Goal: Task Accomplishment & Management: Manage account settings

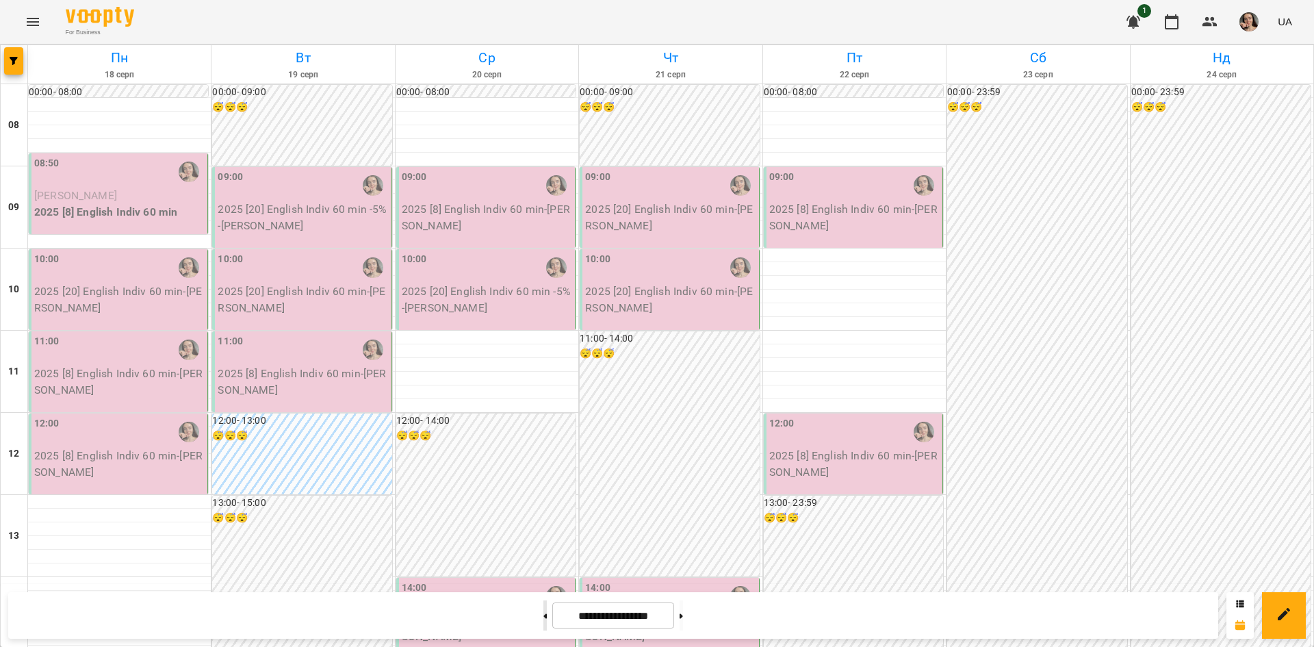
click at [544, 620] on button at bounding box center [545, 615] width 3 height 30
type input "**********"
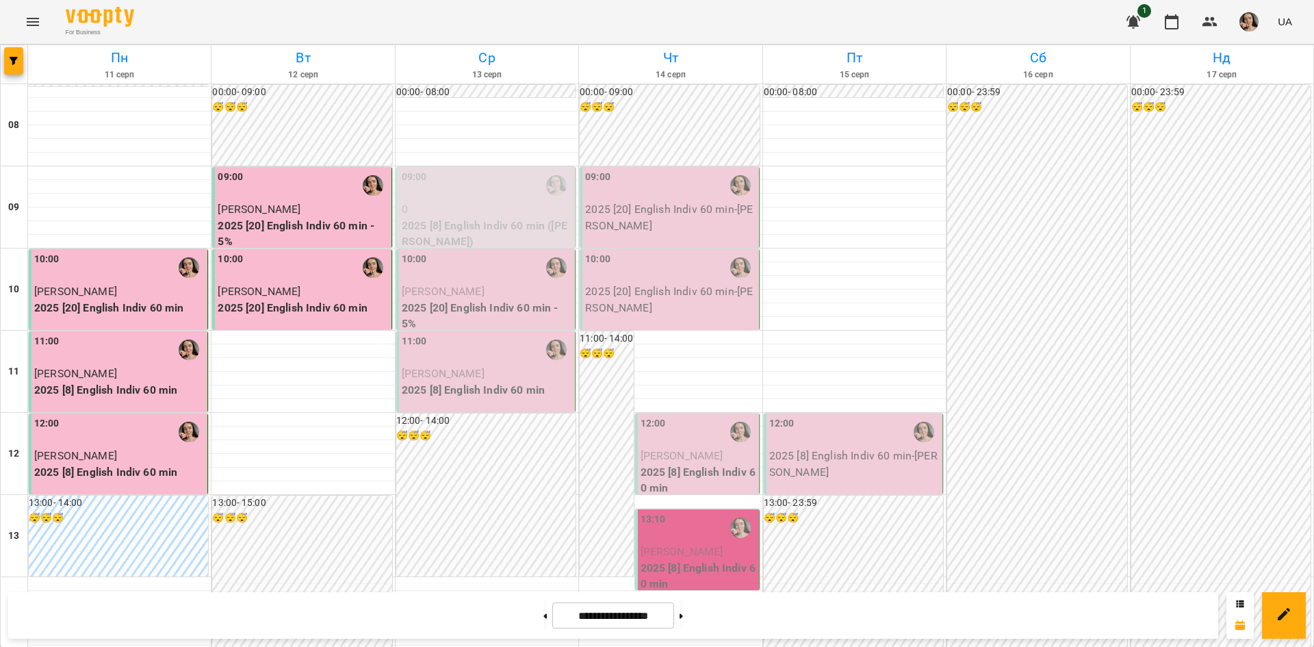
click at [485, 289] on span "[PERSON_NAME]" at bounding box center [443, 291] width 83 height 13
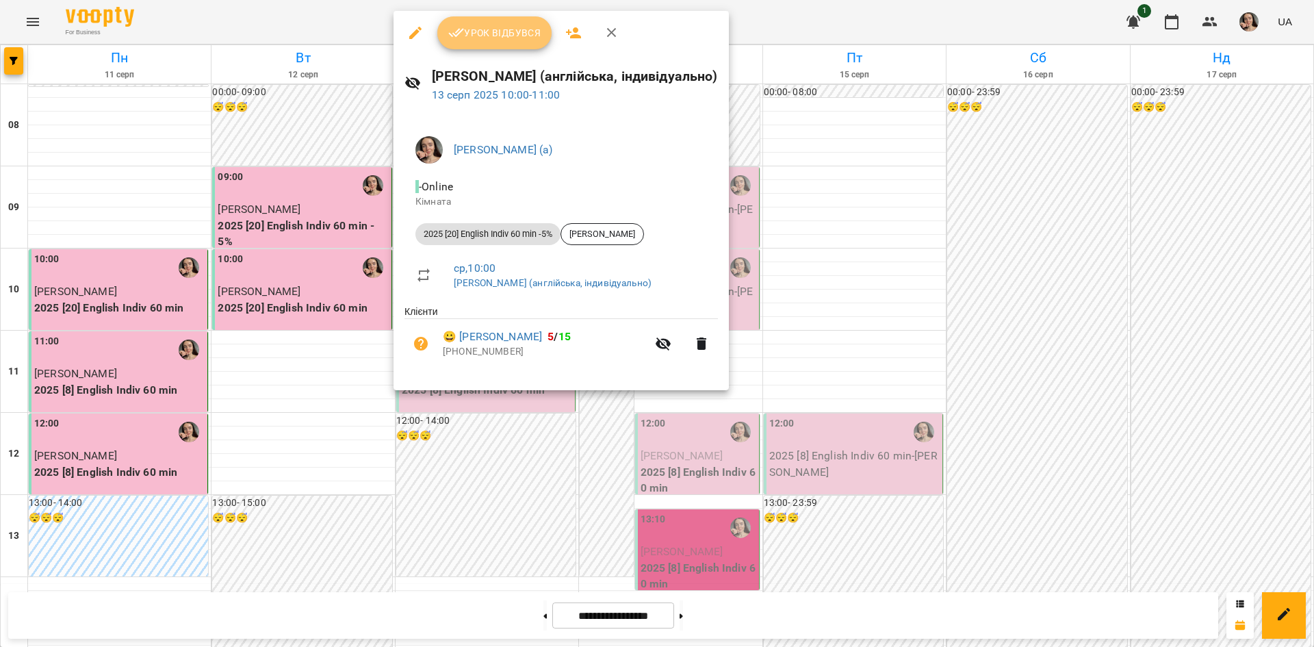
click at [472, 36] on span "Урок відбувся" at bounding box center [494, 33] width 93 height 16
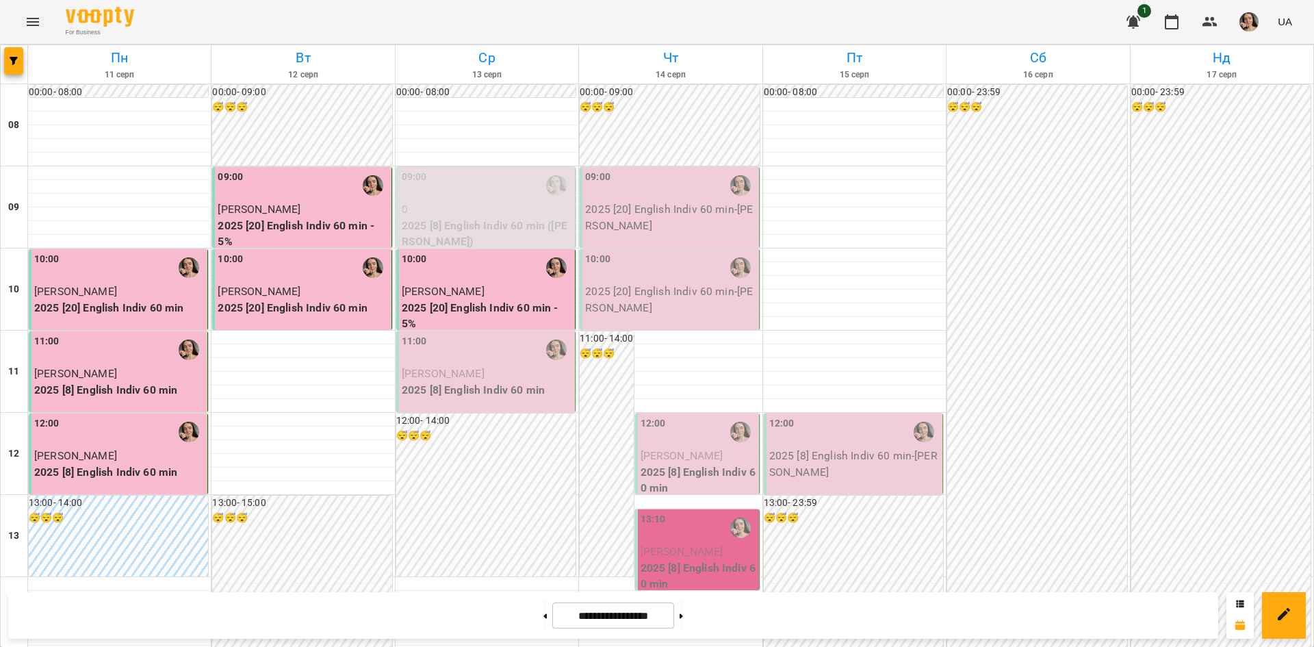
click at [476, 397] on p "2025 [8] English Indiv 60 min" at bounding box center [487, 390] width 170 height 16
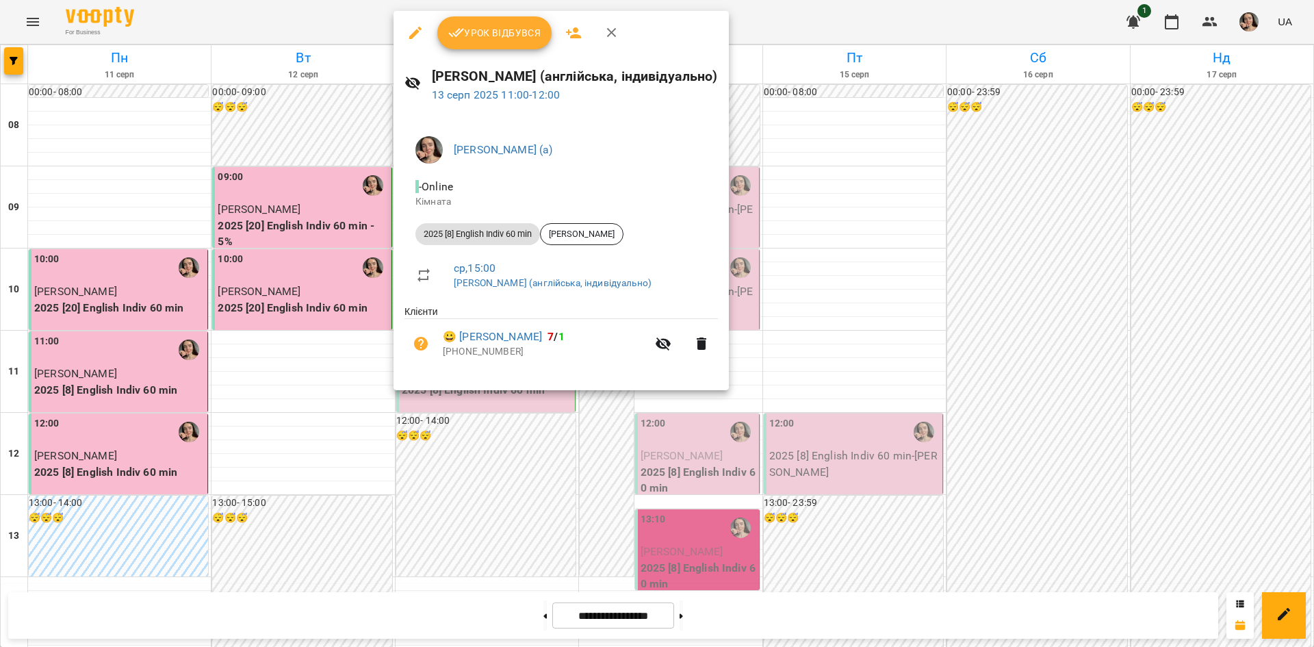
click at [489, 20] on button "Урок відбувся" at bounding box center [494, 32] width 115 height 33
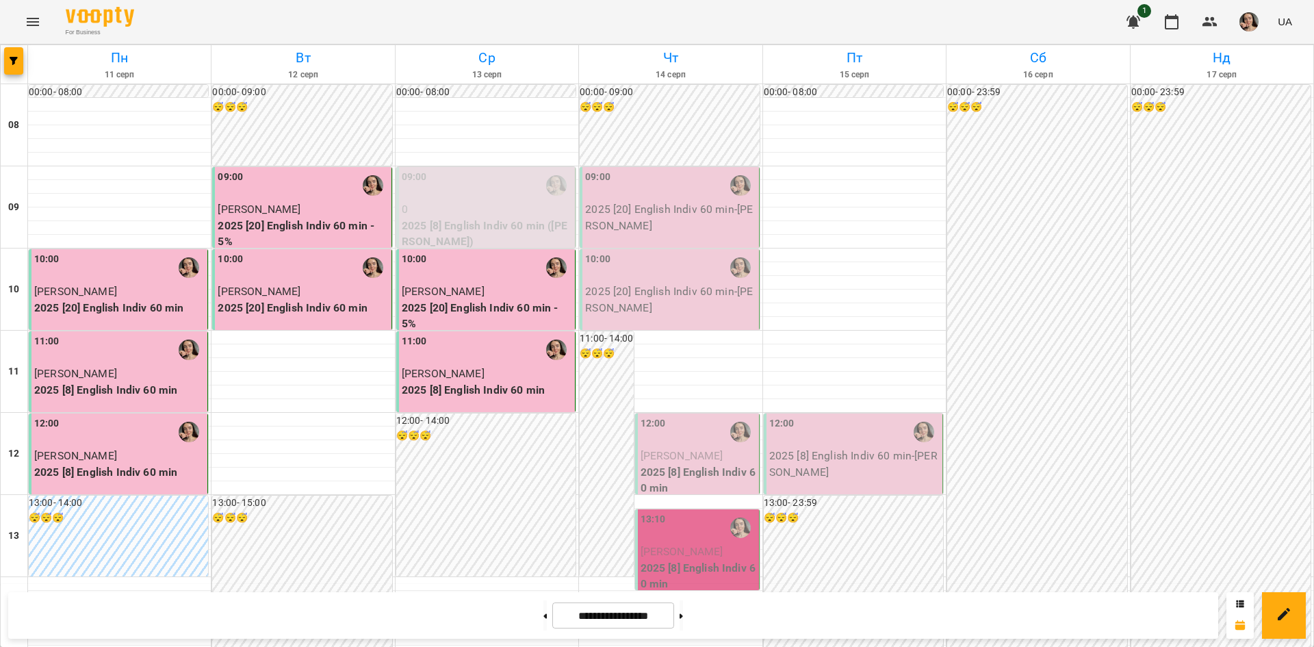
scroll to position [55, 0]
